Goal: Book appointment/travel/reservation

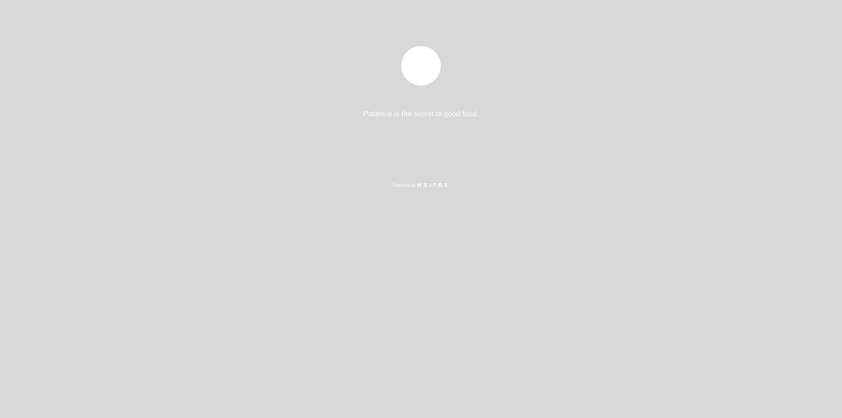
select select "es"
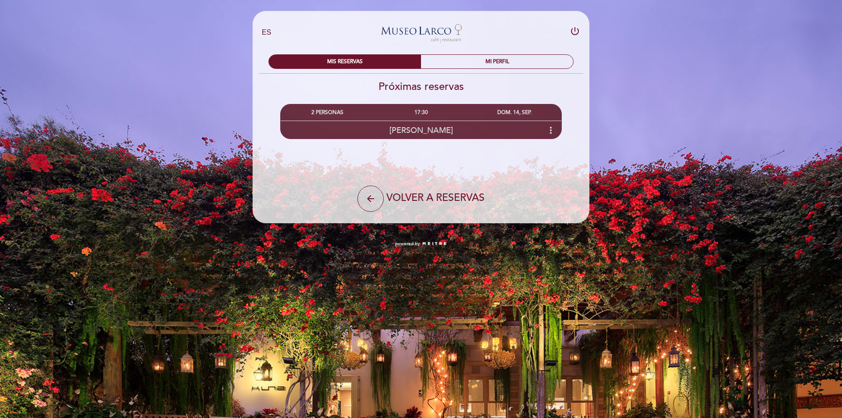
click at [550, 129] on icon "more_vert" at bounding box center [550, 130] width 11 height 11
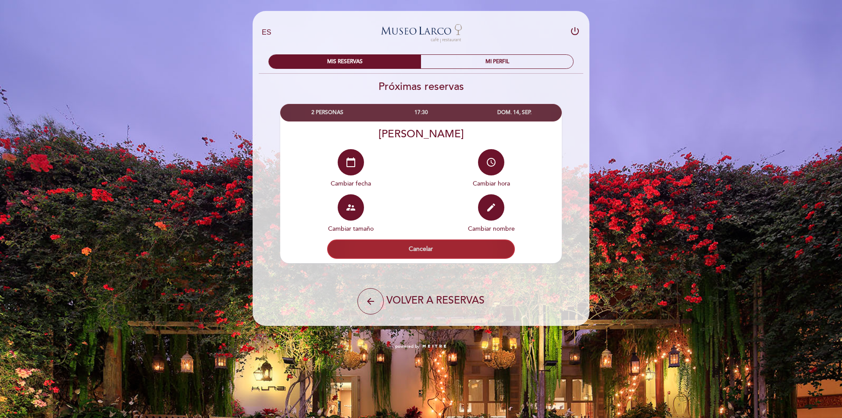
click at [397, 251] on button "Cancelar" at bounding box center [421, 248] width 188 height 19
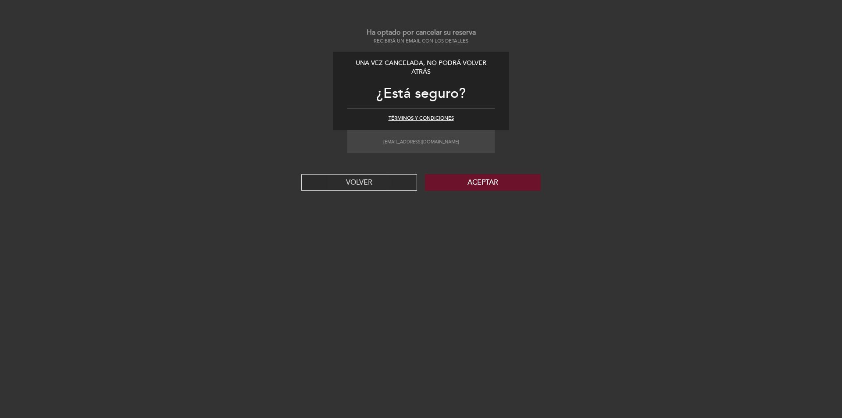
click at [361, 181] on button "VOLVER" at bounding box center [359, 182] width 116 height 17
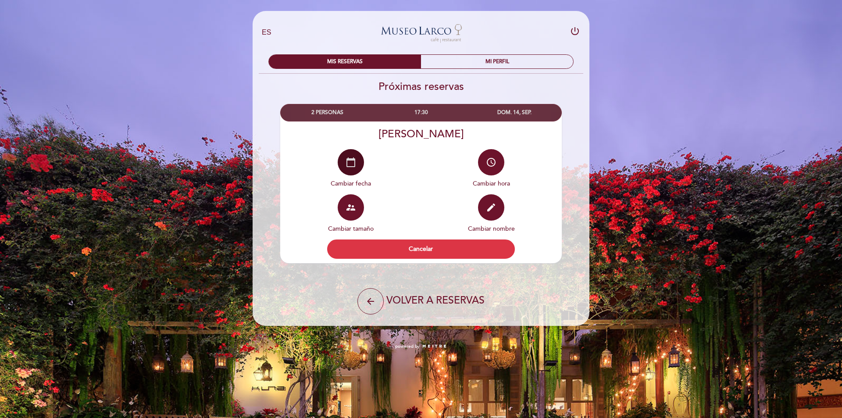
click at [358, 163] on button "calendar_today" at bounding box center [351, 162] width 26 height 26
select select "es"
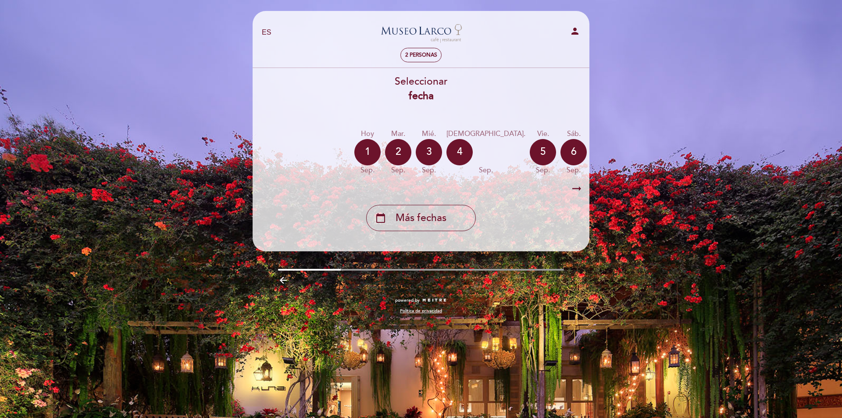
click at [579, 188] on icon "arrow_right_alt" at bounding box center [576, 188] width 13 height 19
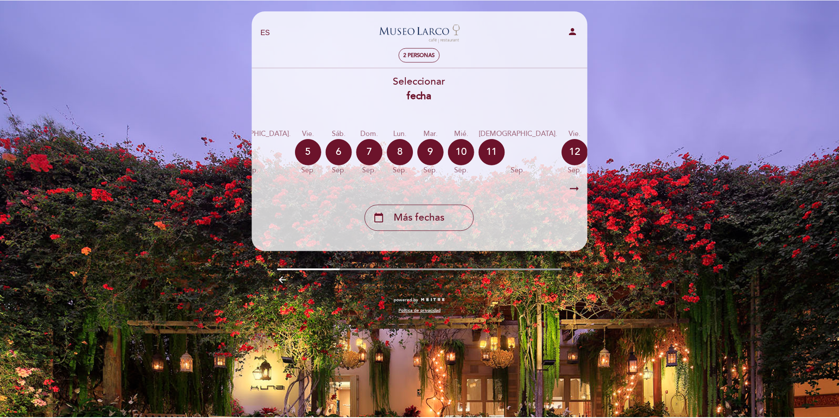
scroll to position [0, 256]
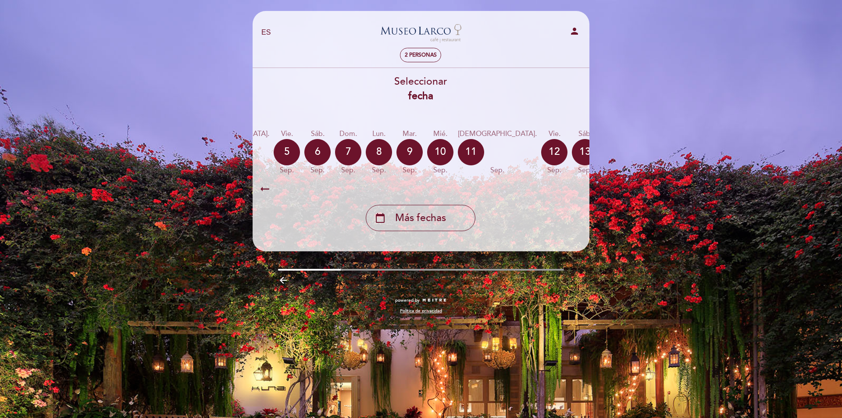
click at [672, 151] on icon "calendar_today" at bounding box center [677, 151] width 11 height 15
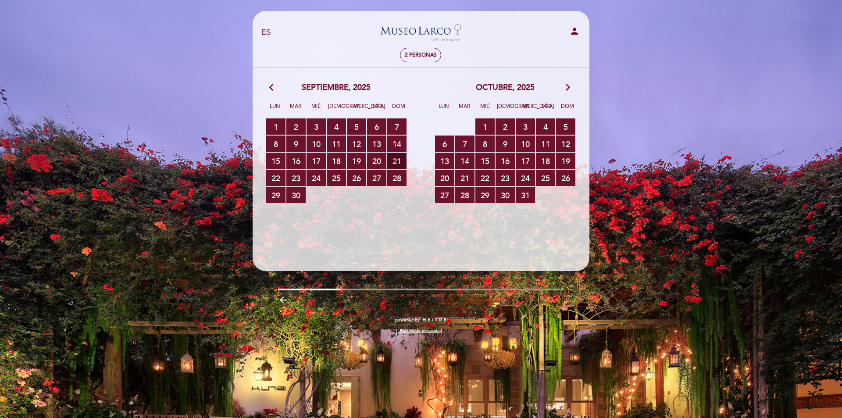
click at [397, 157] on span "21 RESERVAS DISPONIBLES" at bounding box center [396, 161] width 19 height 16
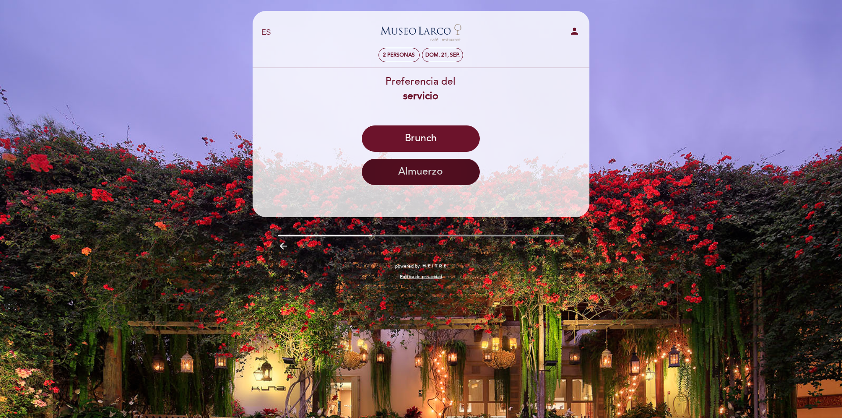
click at [419, 170] on button "Almuerzo" at bounding box center [421, 172] width 118 height 26
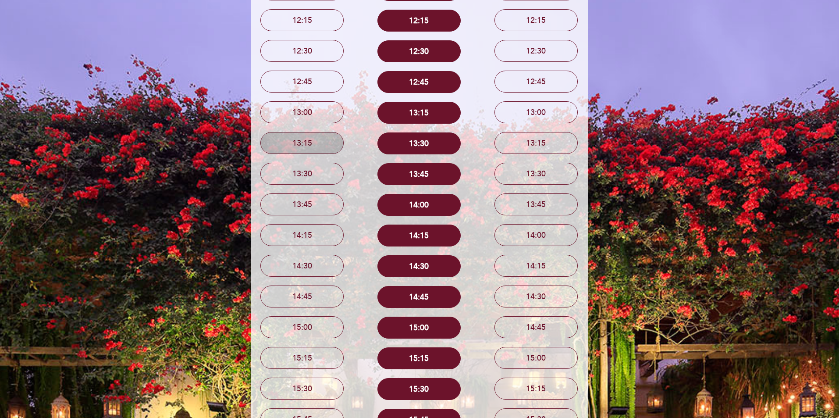
scroll to position [0, 0]
